Goal: Transaction & Acquisition: Purchase product/service

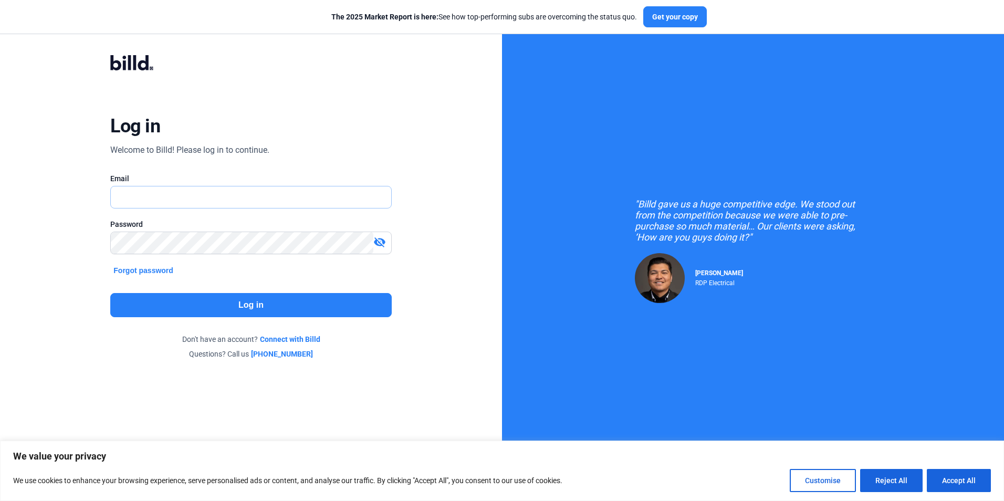
type input "[EMAIL_ADDRESS][DOMAIN_NAME]"
click at [285, 307] on button "Log in" at bounding box center [250, 305] width 281 height 24
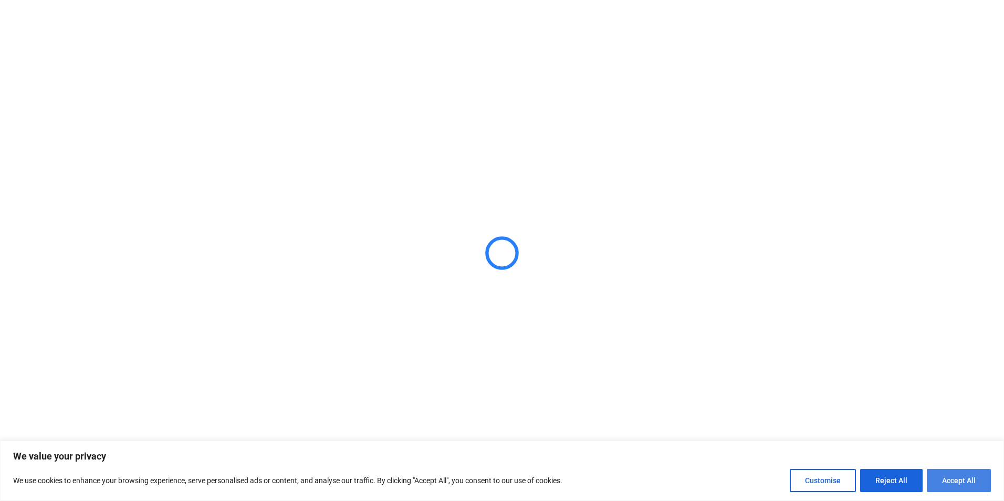
click at [969, 484] on button "Accept All" at bounding box center [959, 480] width 64 height 23
checkbox input "true"
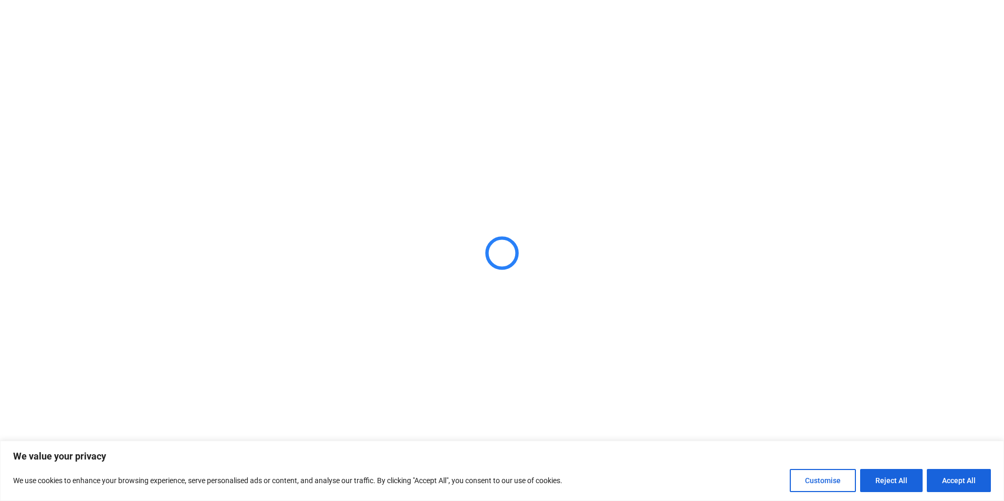
checkbox input "true"
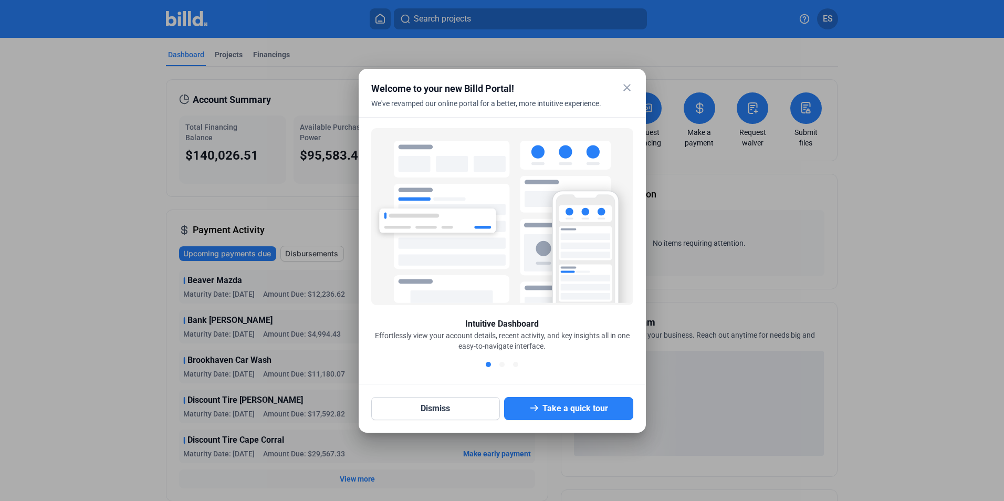
click at [630, 85] on mat-icon "close" at bounding box center [627, 87] width 13 height 13
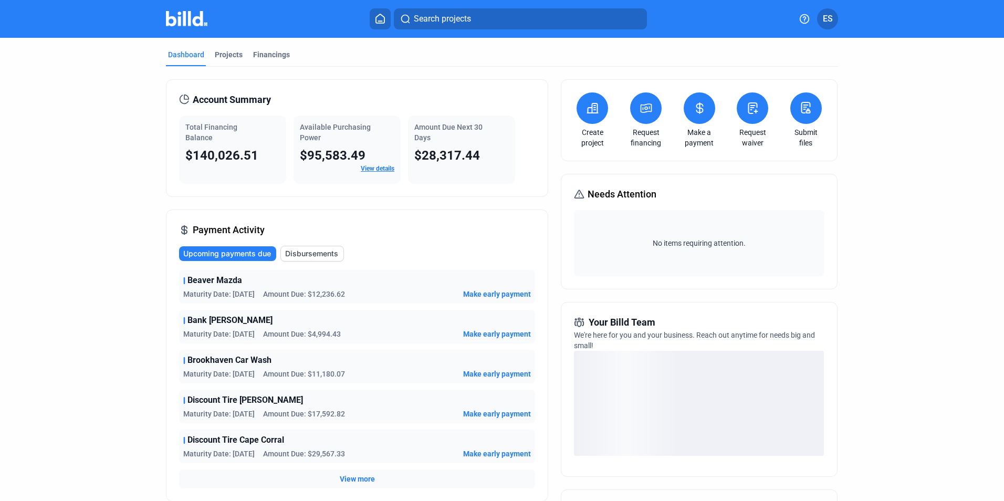
click at [32, 213] on div "Dashboard Projects Financings Account Summary Total Financing Balance $140,026.…" at bounding box center [502, 369] width 1004 height 662
click at [229, 55] on div "Projects" at bounding box center [229, 54] width 28 height 11
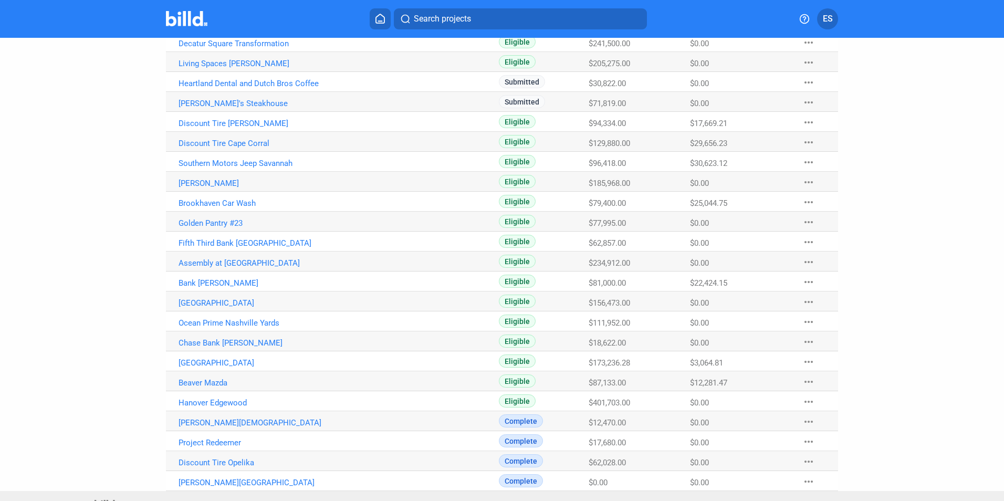
scroll to position [220, 0]
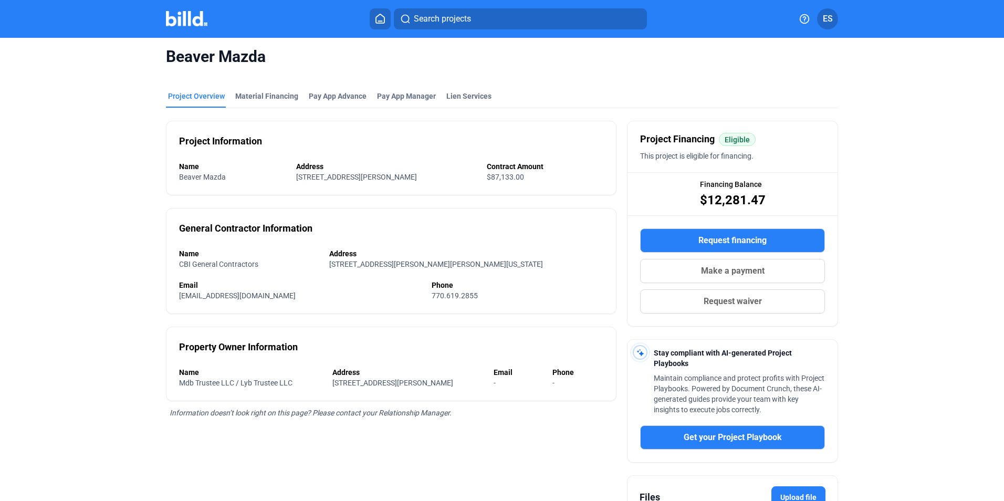
scroll to position [4, 0]
click at [178, 20] on img at bounding box center [186, 18] width 41 height 15
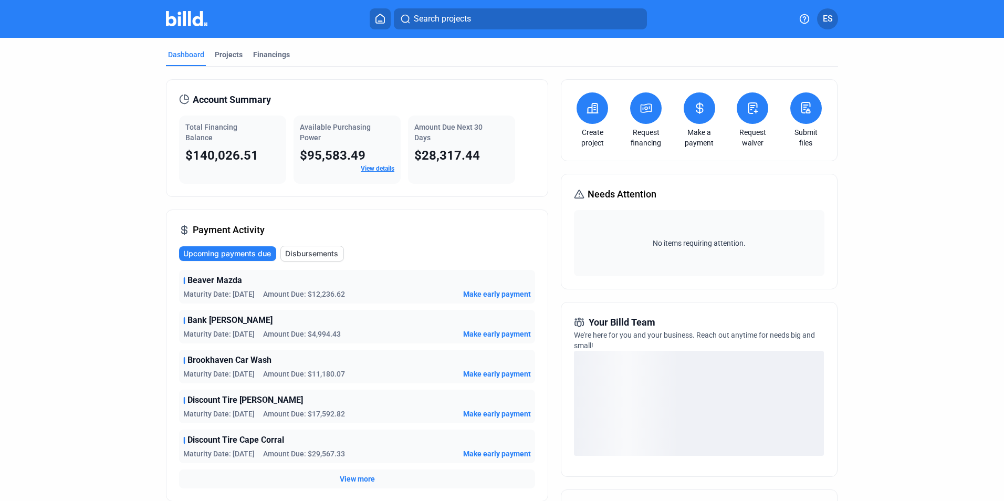
click at [360, 481] on span "View more" at bounding box center [357, 479] width 35 height 11
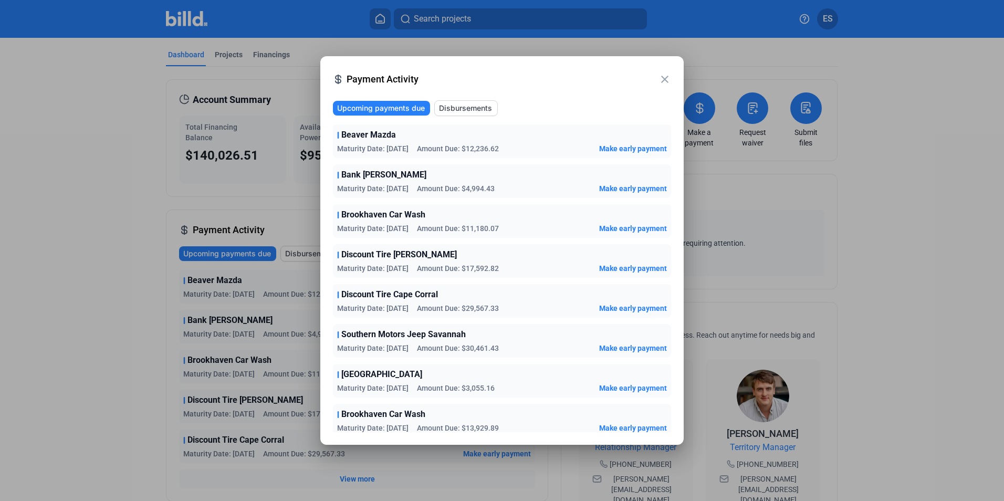
click at [606, 147] on span "Make early payment" at bounding box center [633, 148] width 68 height 11
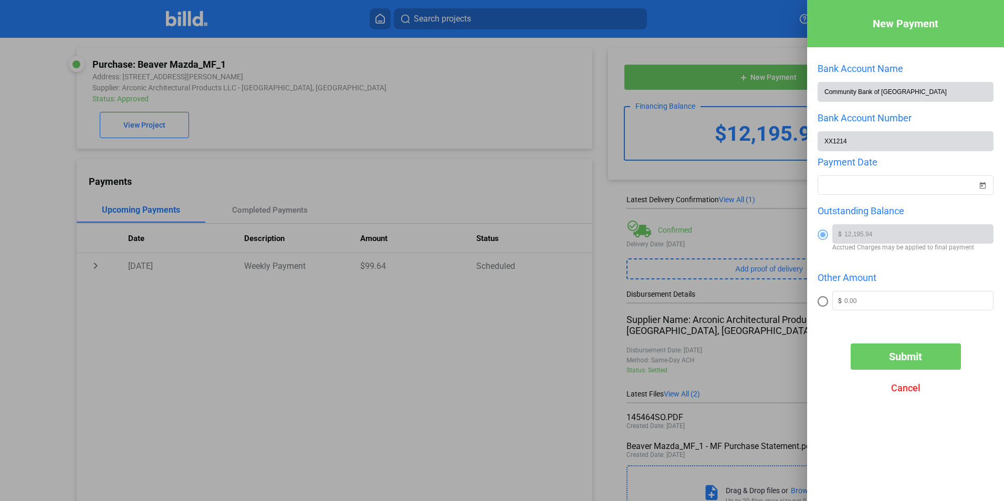
click at [673, 59] on div at bounding box center [502, 250] width 1004 height 501
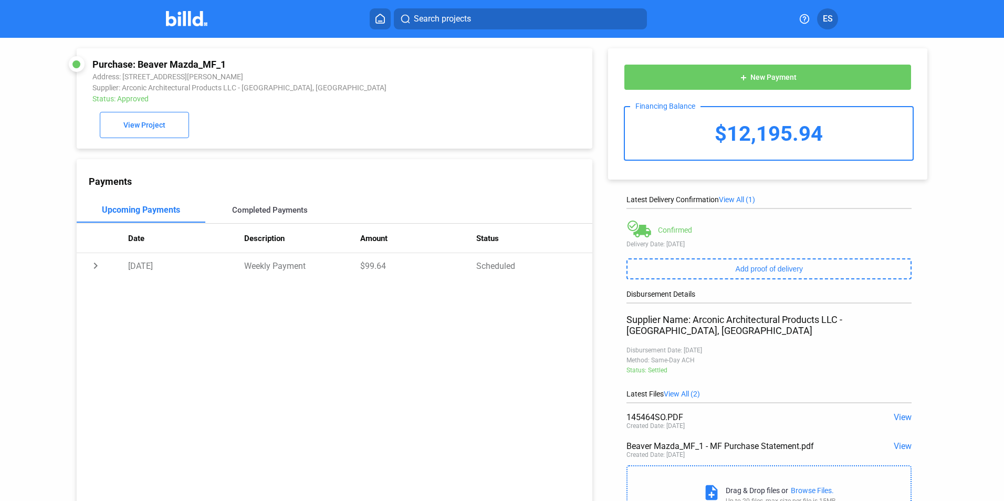
click at [276, 215] on div "Completed Payments" at bounding box center [270, 209] width 76 height 9
